Goal: Check status: Check status

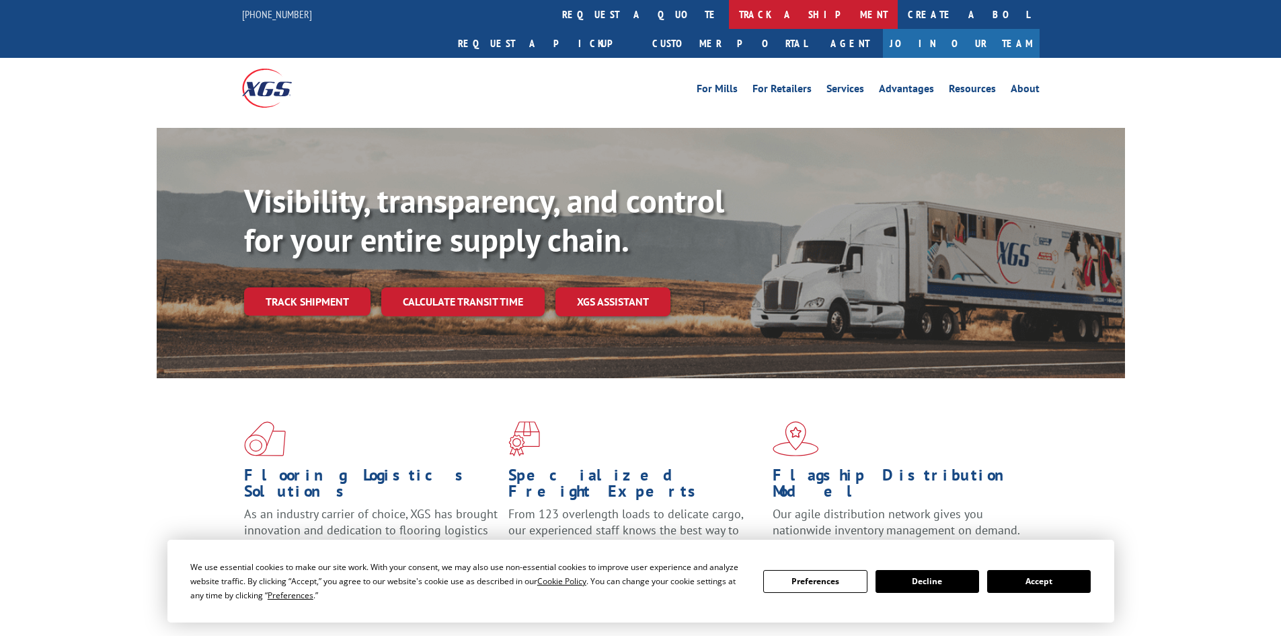
click at [729, 22] on link "track a shipment" at bounding box center [813, 14] width 169 height 29
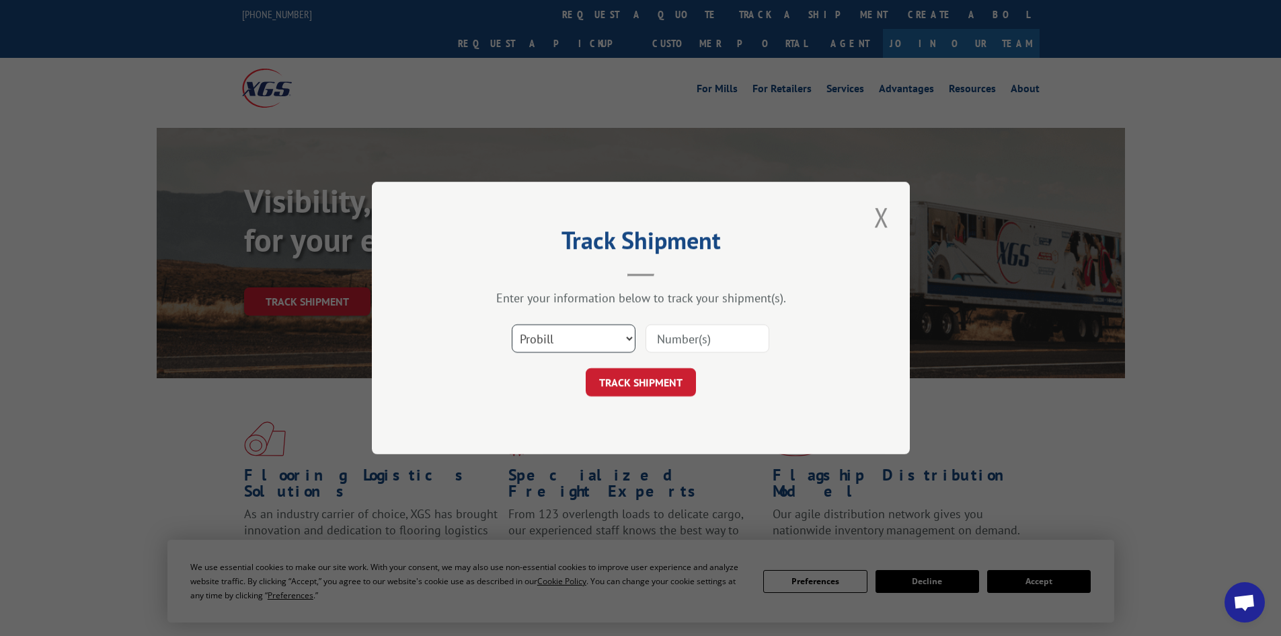
click at [548, 346] on select "Select category... Probill BOL PO" at bounding box center [574, 338] width 124 height 28
select select "po"
click at [512, 324] on select "Select category... Probill BOL PO" at bounding box center [574, 338] width 124 height 28
click at [666, 337] on input at bounding box center [708, 338] width 124 height 28
type input "22971403"
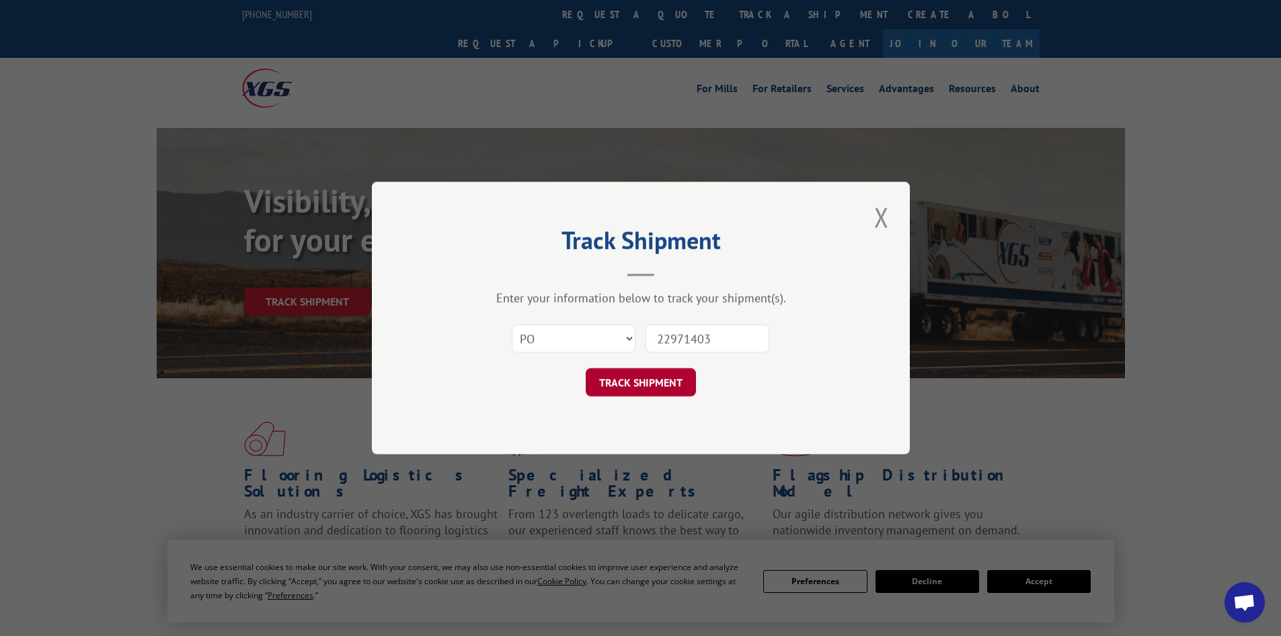
click at [654, 371] on button "TRACK SHIPMENT" at bounding box center [641, 382] width 110 height 28
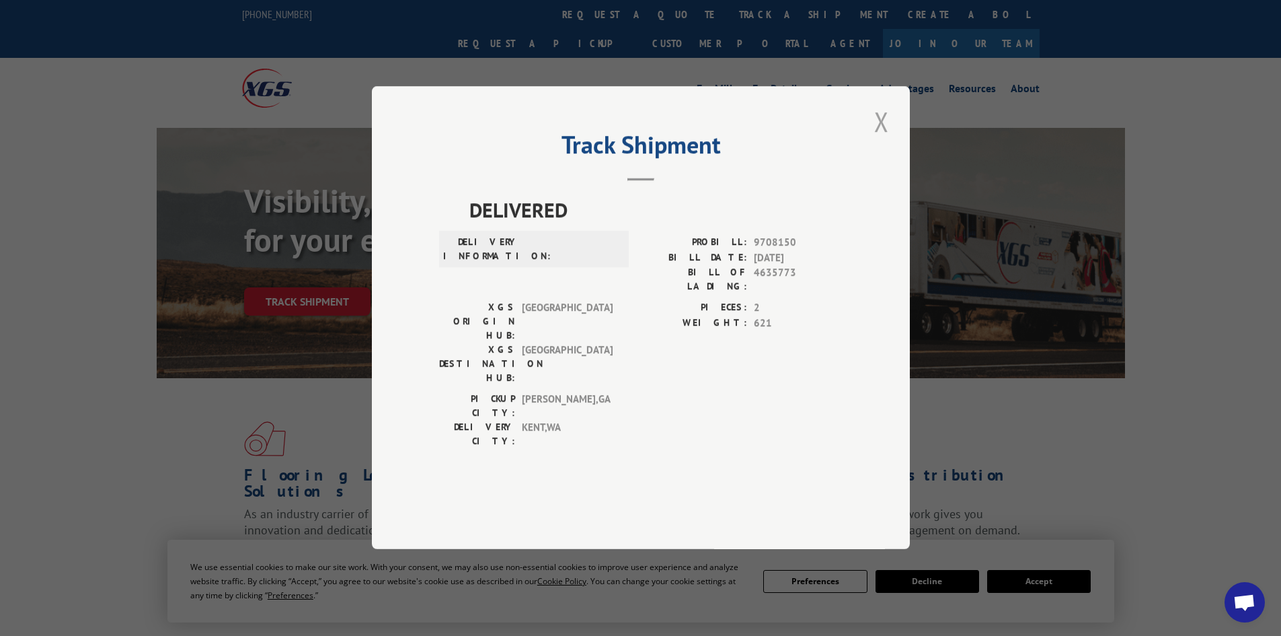
click at [875, 140] on button "Close modal" at bounding box center [881, 121] width 23 height 37
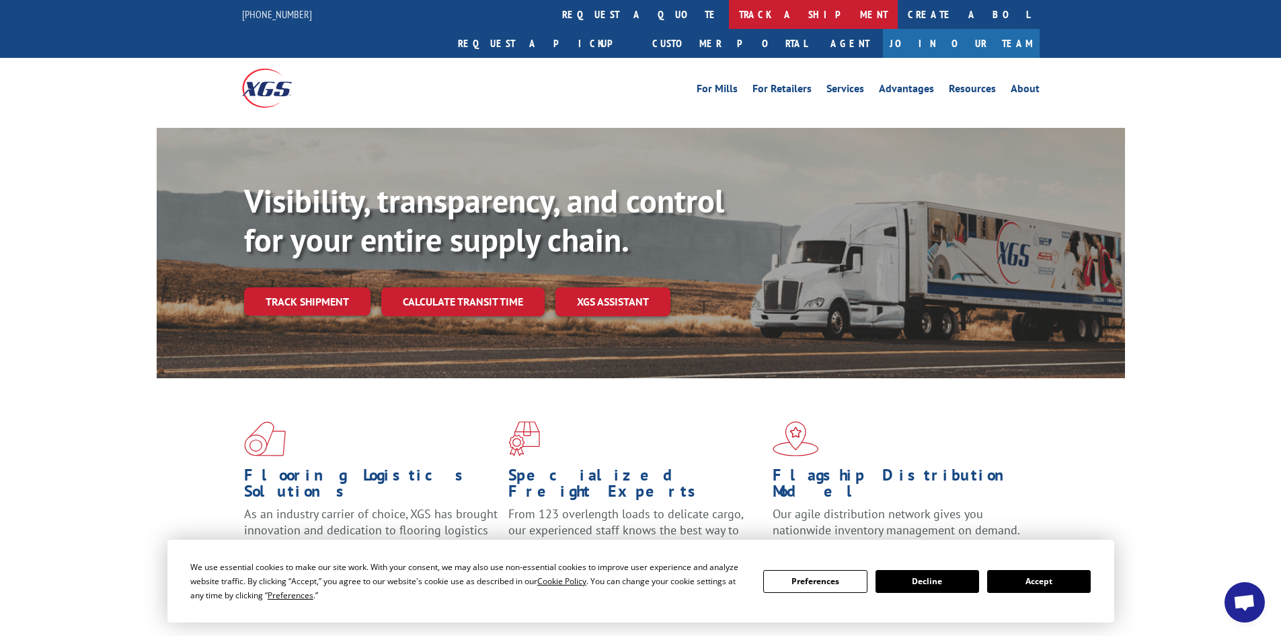
click at [729, 12] on link "track a shipment" at bounding box center [813, 14] width 169 height 29
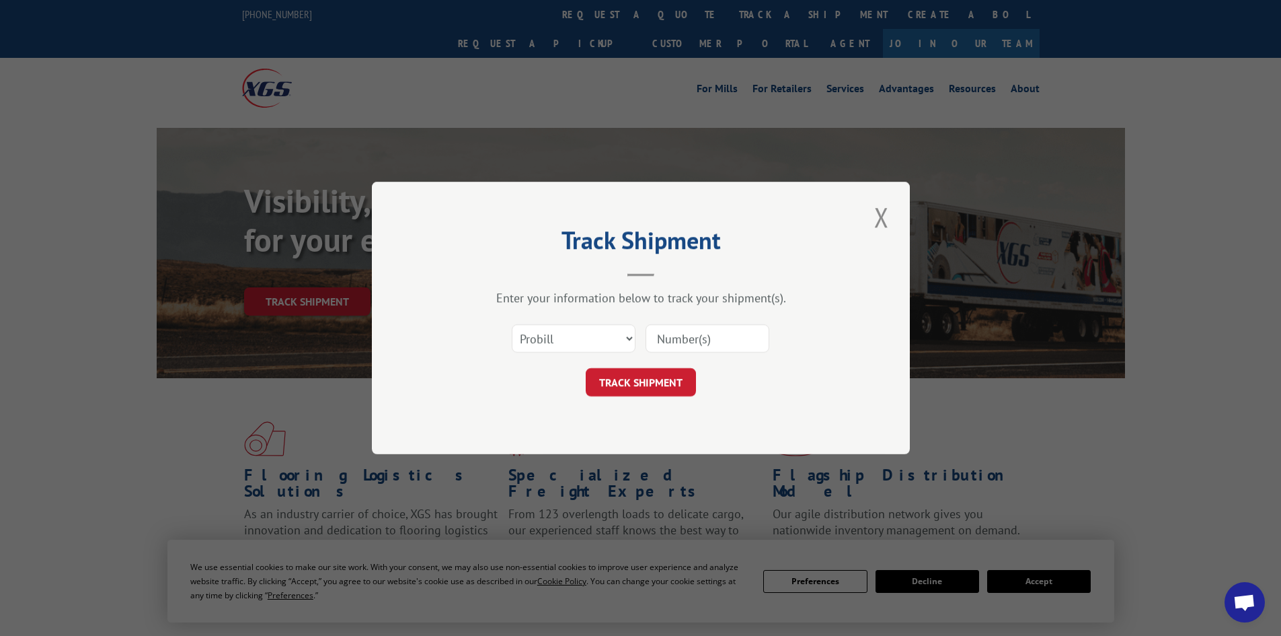
paste input "2550408"
type input "2550408"
click at [643, 386] on button "TRACK SHIPMENT" at bounding box center [641, 382] width 110 height 28
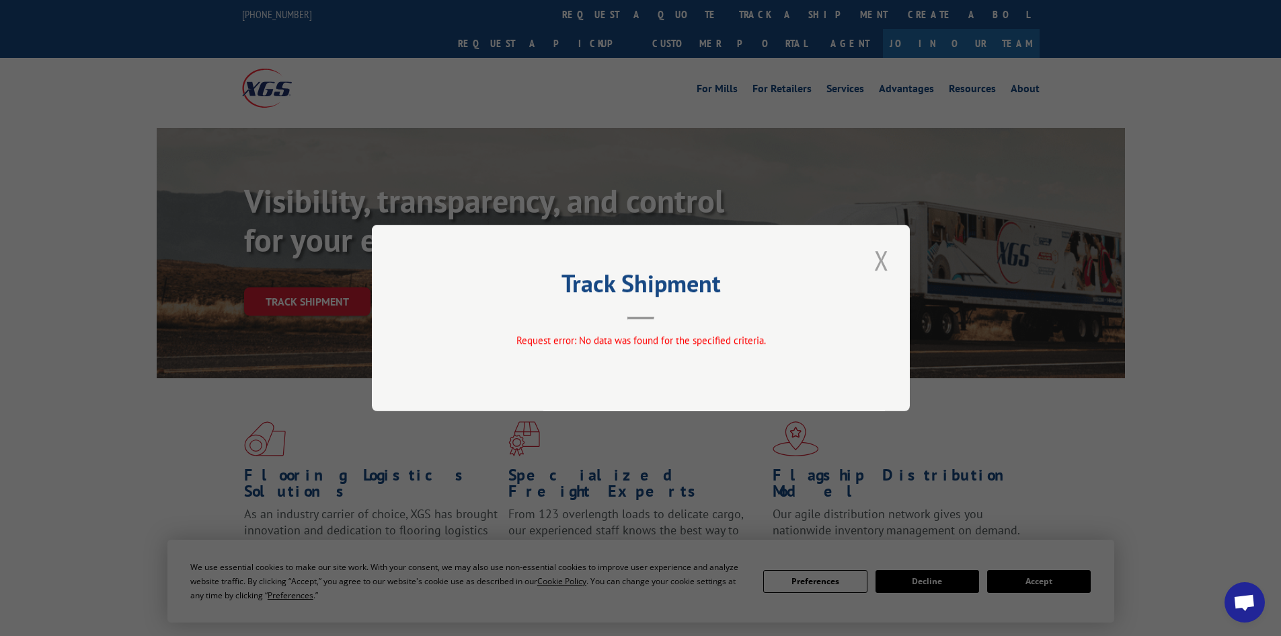
click at [885, 258] on button "Close modal" at bounding box center [881, 259] width 23 height 37
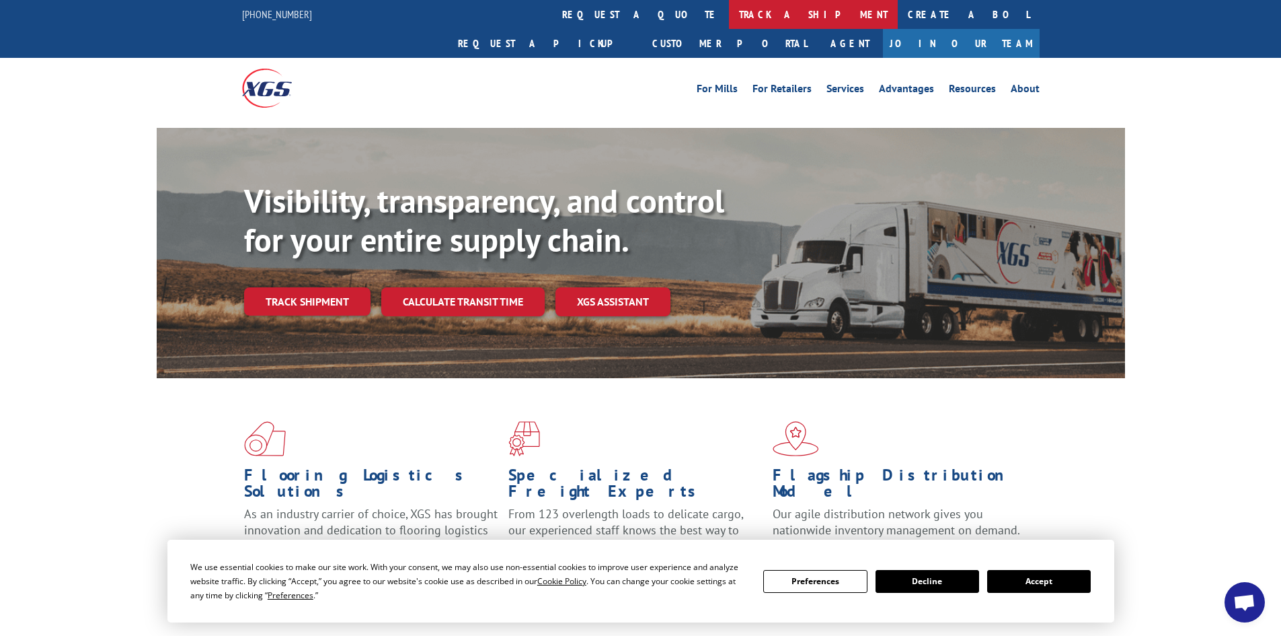
click at [729, 15] on link "track a shipment" at bounding box center [813, 14] width 169 height 29
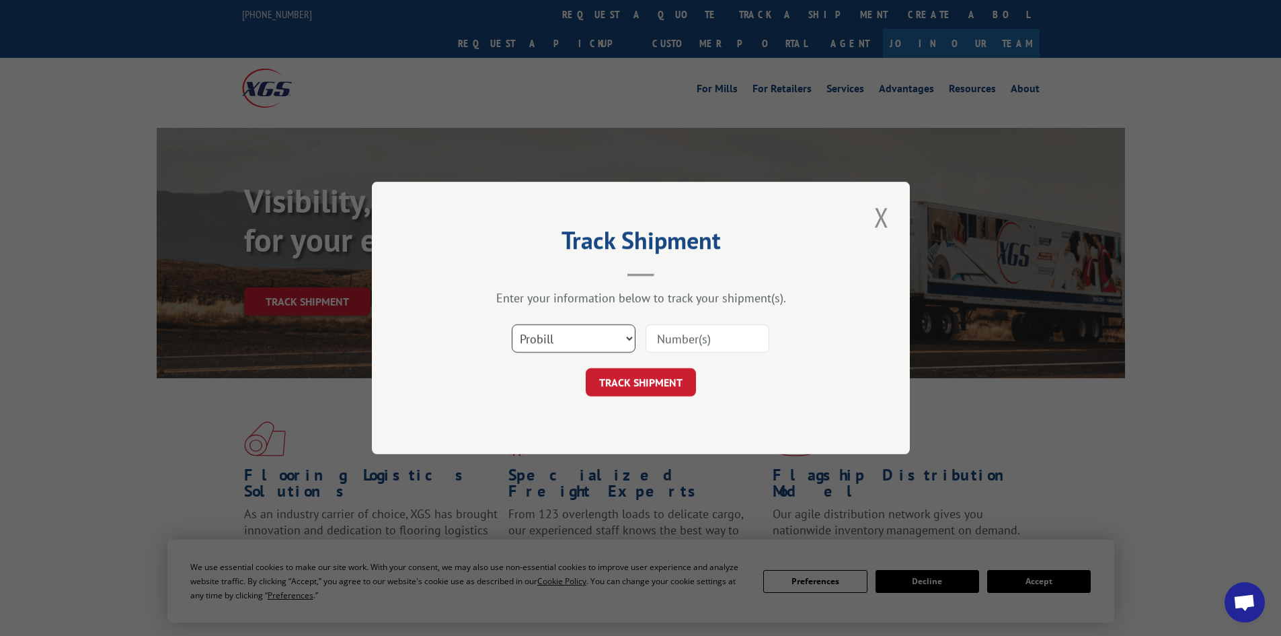
click at [569, 337] on select "Select category... Probill BOL PO" at bounding box center [574, 338] width 124 height 28
select select "bol"
click at [512, 324] on select "Select category... Probill BOL PO" at bounding box center [574, 338] width 124 height 28
paste input "2550408"
type input "2550408"
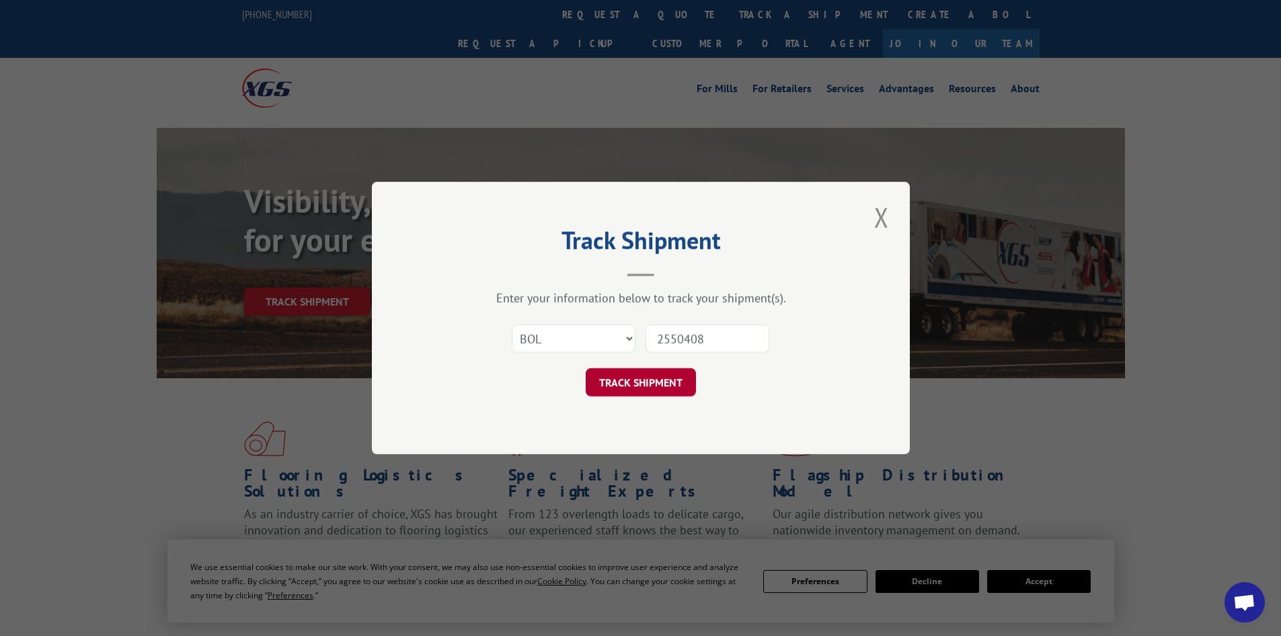
click at [634, 370] on button "TRACK SHIPMENT" at bounding box center [641, 382] width 110 height 28
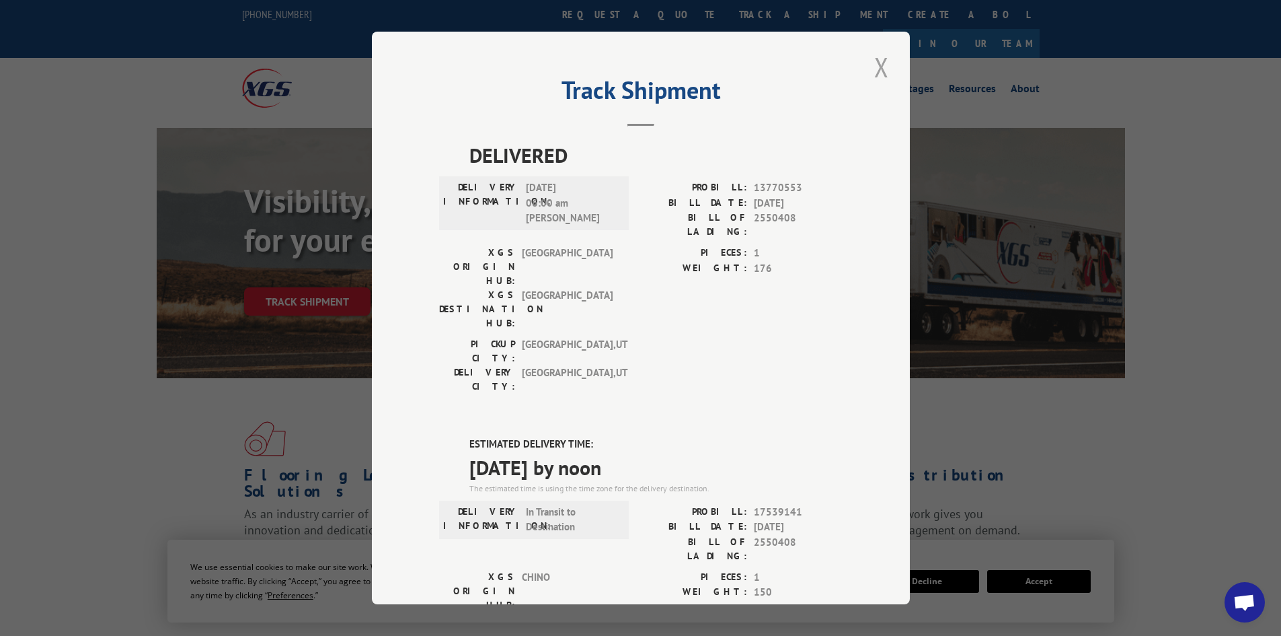
click at [880, 69] on button "Close modal" at bounding box center [881, 66] width 23 height 37
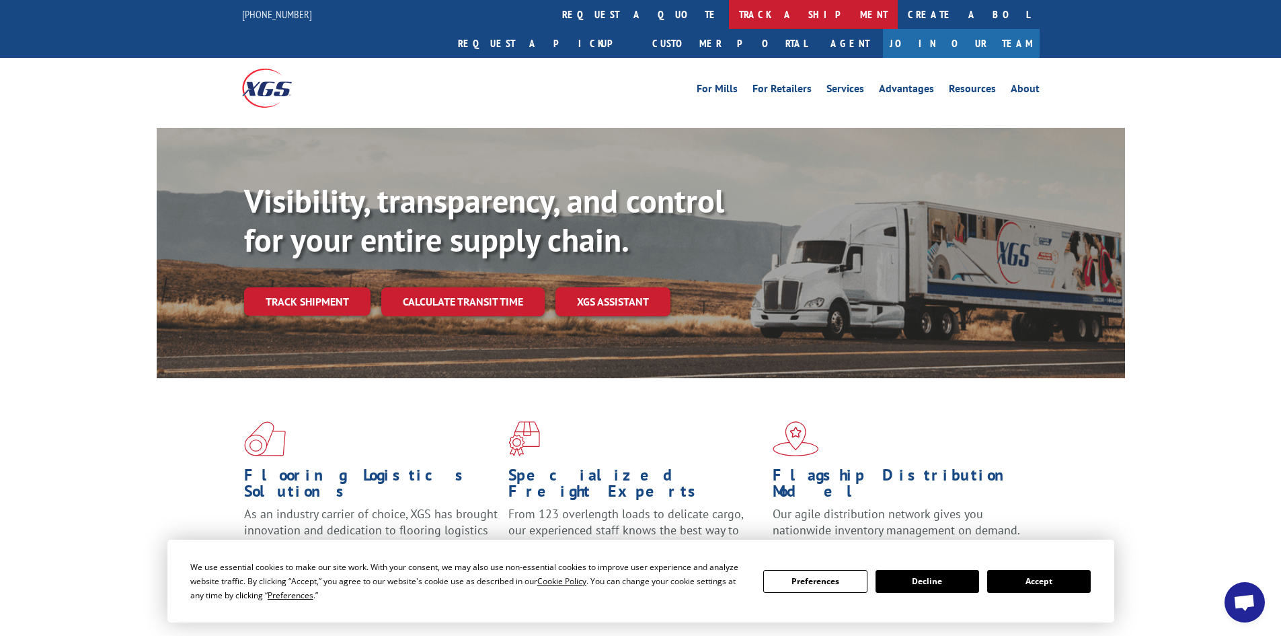
click at [729, 13] on link "track a shipment" at bounding box center [813, 14] width 169 height 29
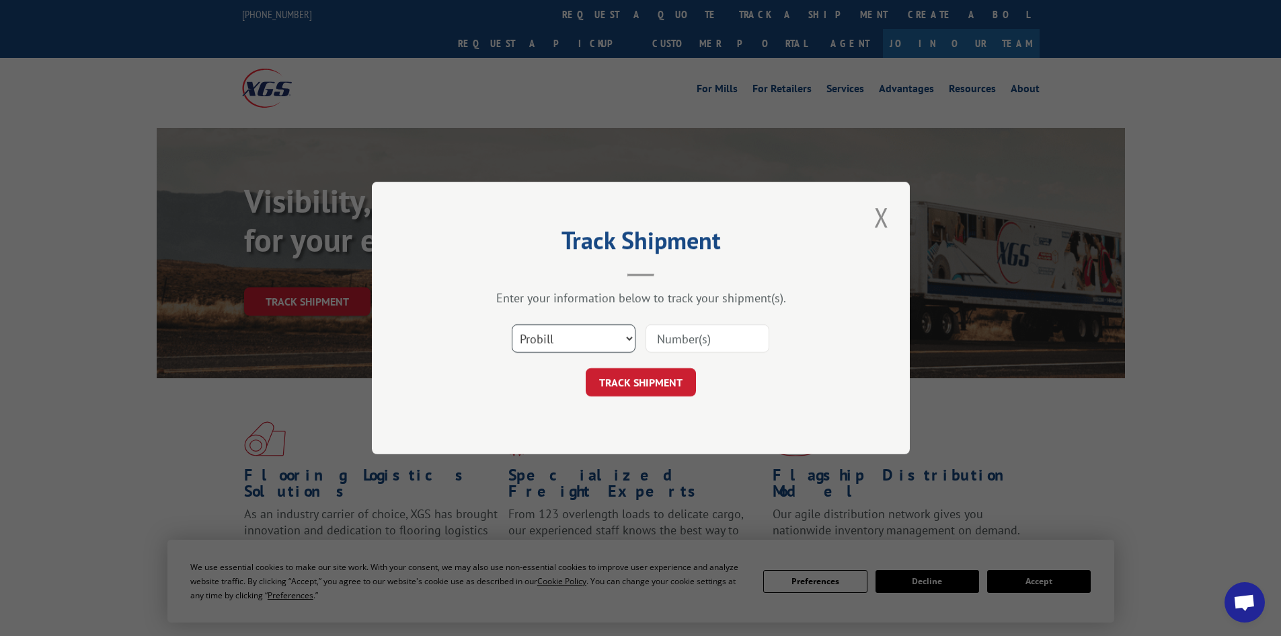
click at [607, 350] on select "Select category... Probill BOL PO" at bounding box center [574, 338] width 124 height 28
select select "po"
click at [512, 324] on select "Select category... Probill BOL PO" at bounding box center [574, 338] width 124 height 28
click at [694, 333] on input at bounding box center [708, 338] width 124 height 28
type input "22585222"
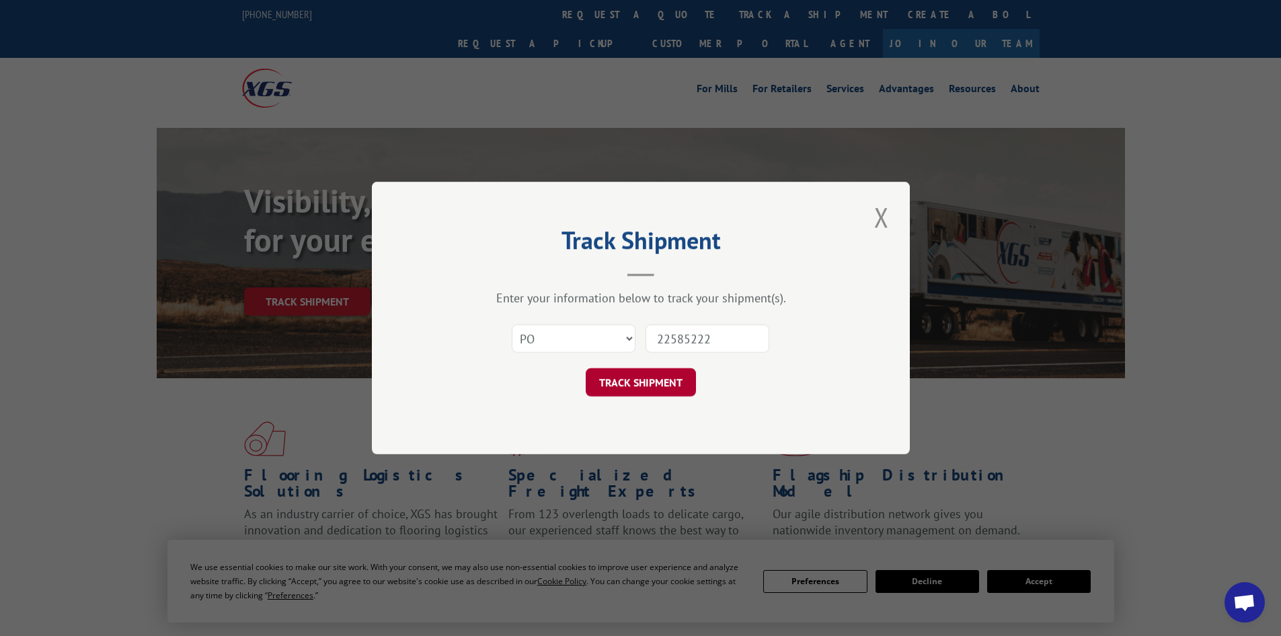
click at [642, 384] on button "TRACK SHIPMENT" at bounding box center [641, 382] width 110 height 28
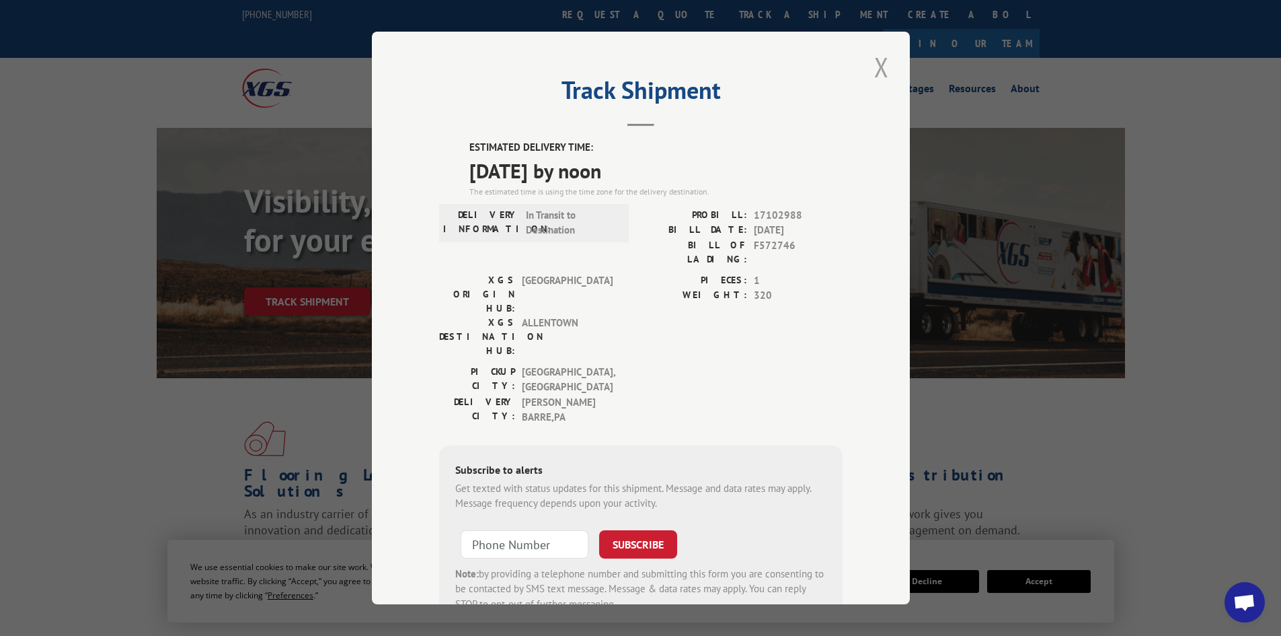
click at [876, 65] on button "Close modal" at bounding box center [881, 66] width 23 height 37
